Goal: Transaction & Acquisition: Subscribe to service/newsletter

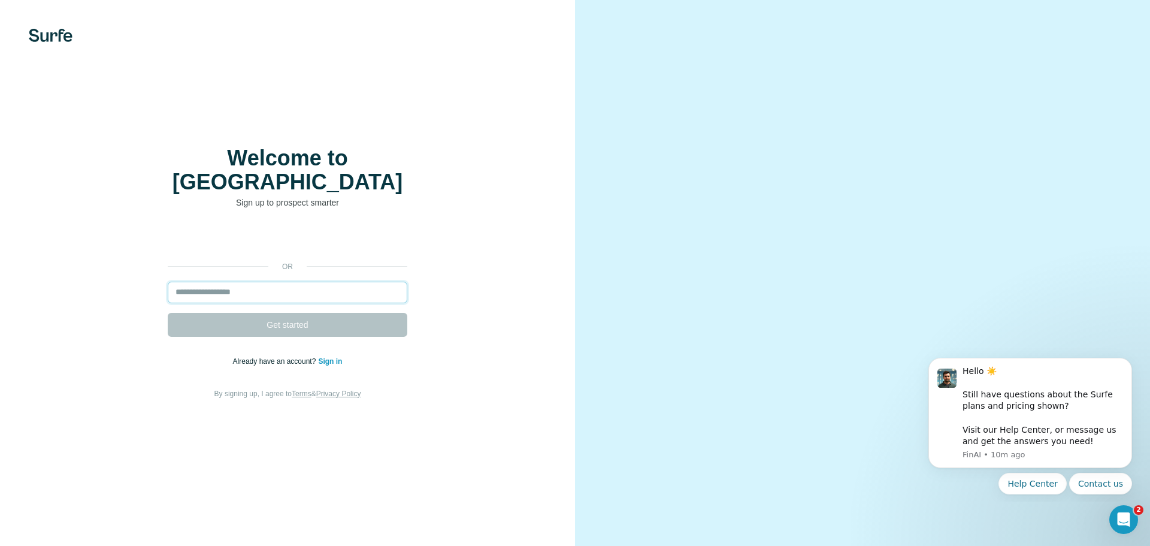
click at [278, 286] on input "email" at bounding box center [288, 292] width 240 height 22
click at [272, 284] on input "email" at bounding box center [288, 292] width 240 height 22
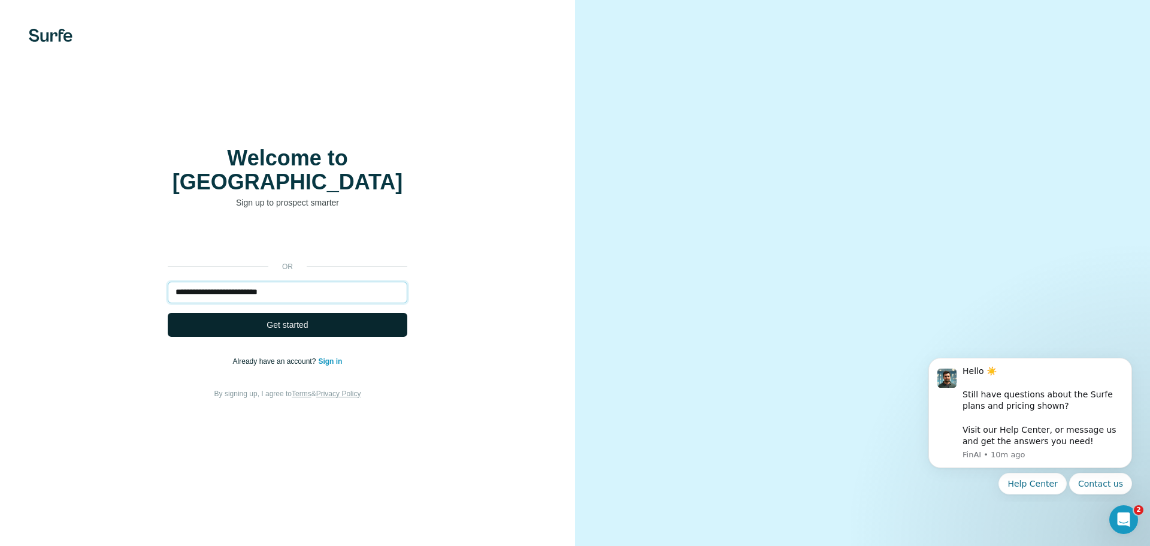
type input "**********"
click at [289, 319] on span "Get started" at bounding box center [287, 325] width 41 height 12
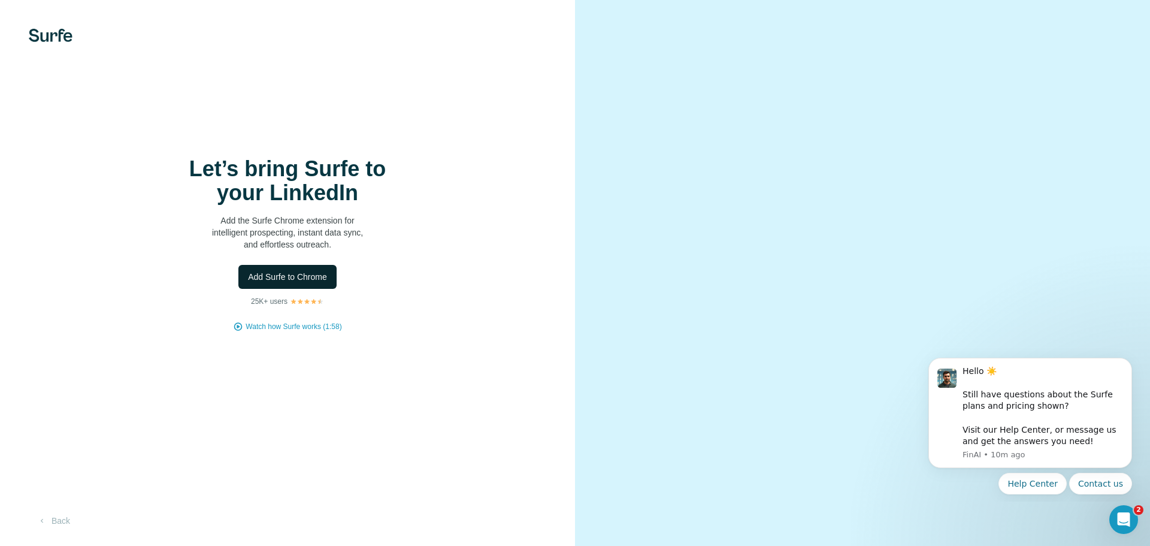
click at [296, 281] on span "Add Surfe to Chrome" at bounding box center [287, 277] width 79 height 12
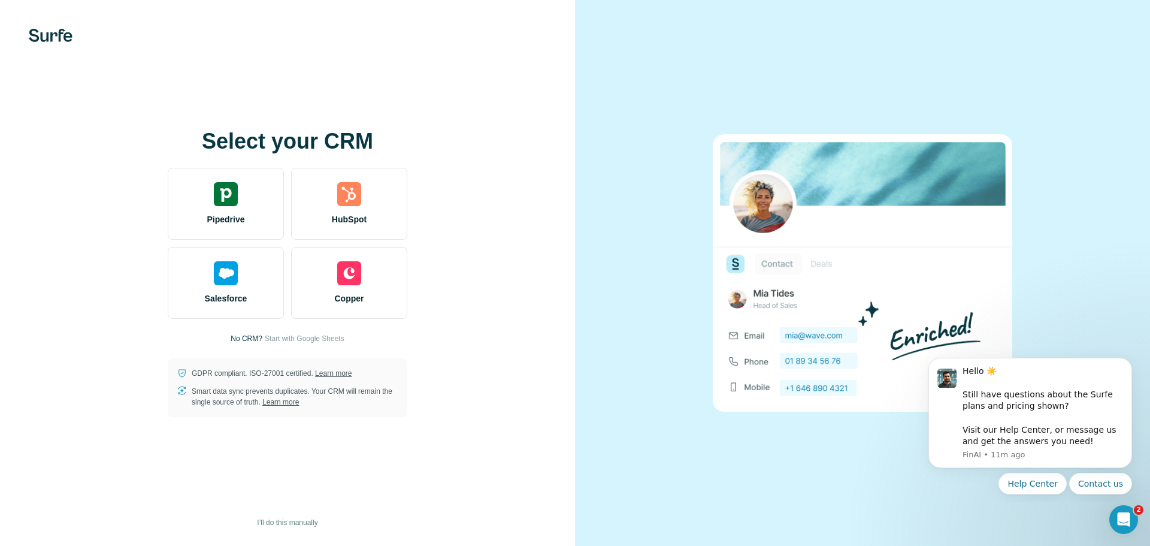
click at [476, 226] on div "Select your CRM Pipedrive HubSpot Salesforce Copper No CRM? Start with Google S…" at bounding box center [287, 272] width 527 height 287
click at [326, 337] on span "Start with Google Sheets" at bounding box center [305, 338] width 80 height 11
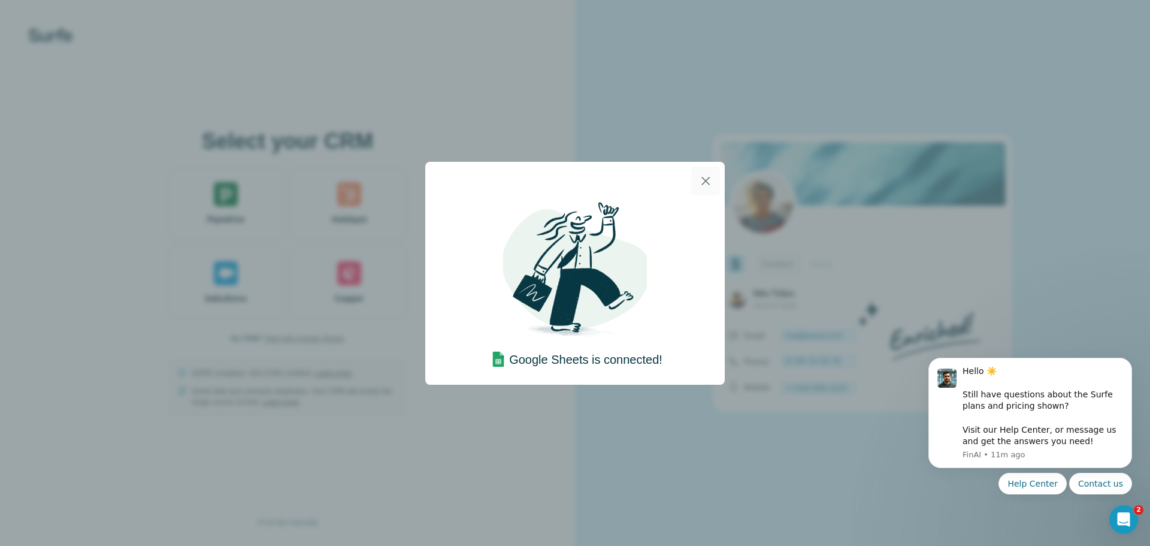
click at [706, 179] on icon "button" at bounding box center [705, 181] width 14 height 14
